Goal: Browse casually

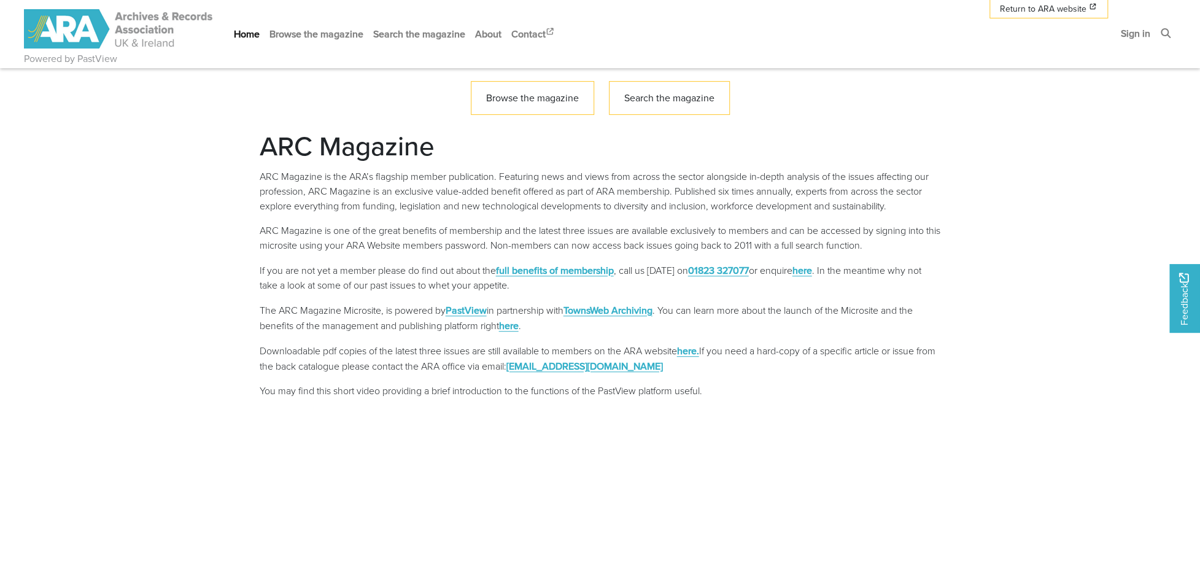
scroll to position [123, 0]
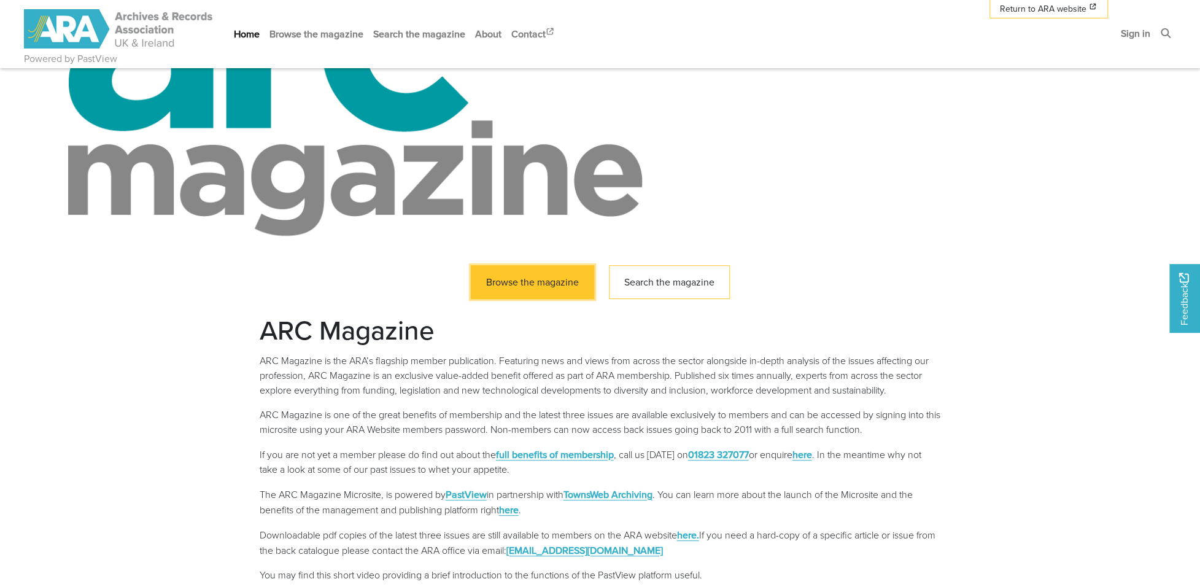
click at [574, 283] on link "Browse the magazine" at bounding box center [532, 282] width 123 height 34
